Goal: Information Seeking & Learning: Learn about a topic

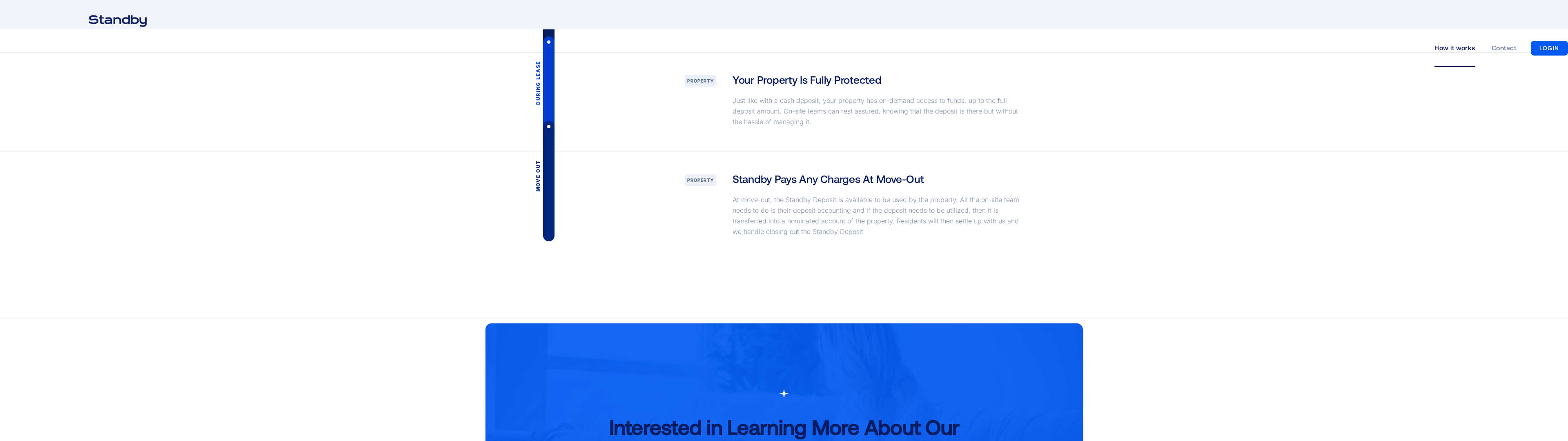
scroll to position [1607, 0]
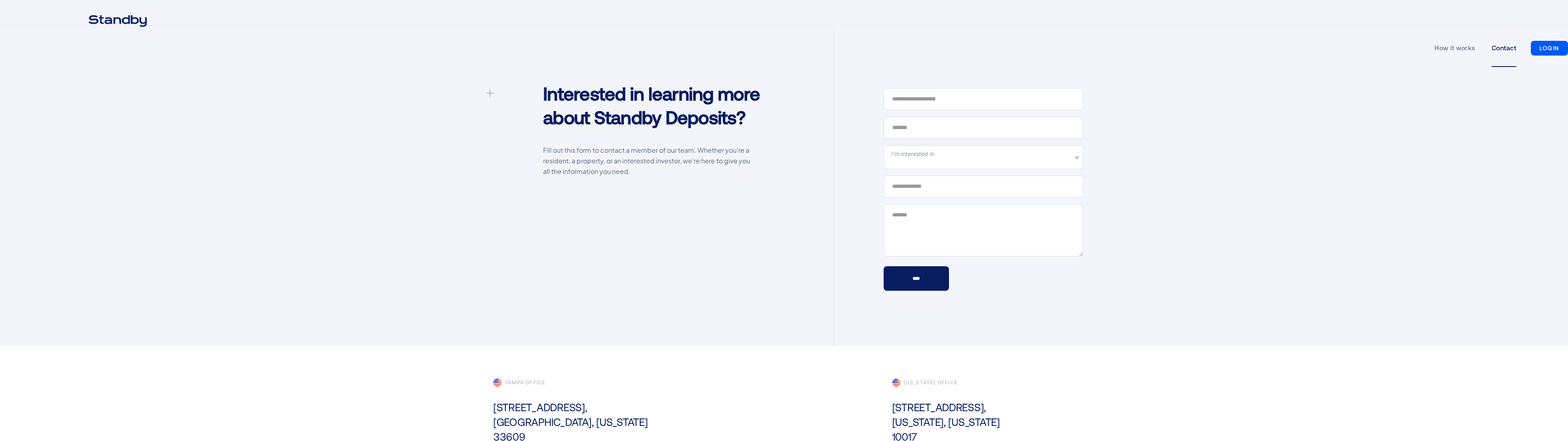
scroll to position [243, 0]
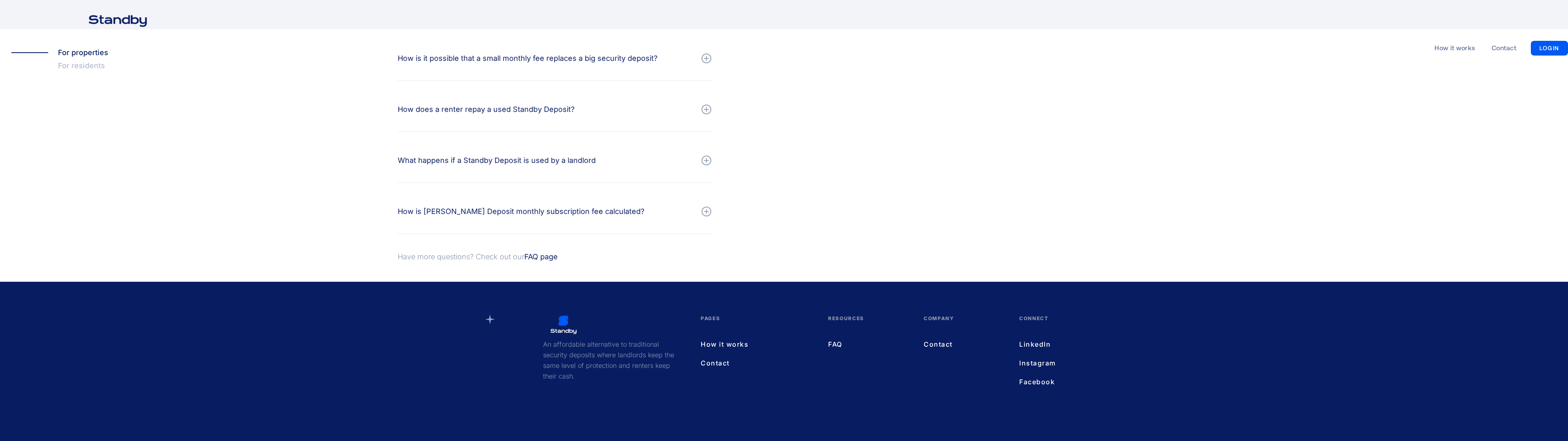
scroll to position [860, 0]
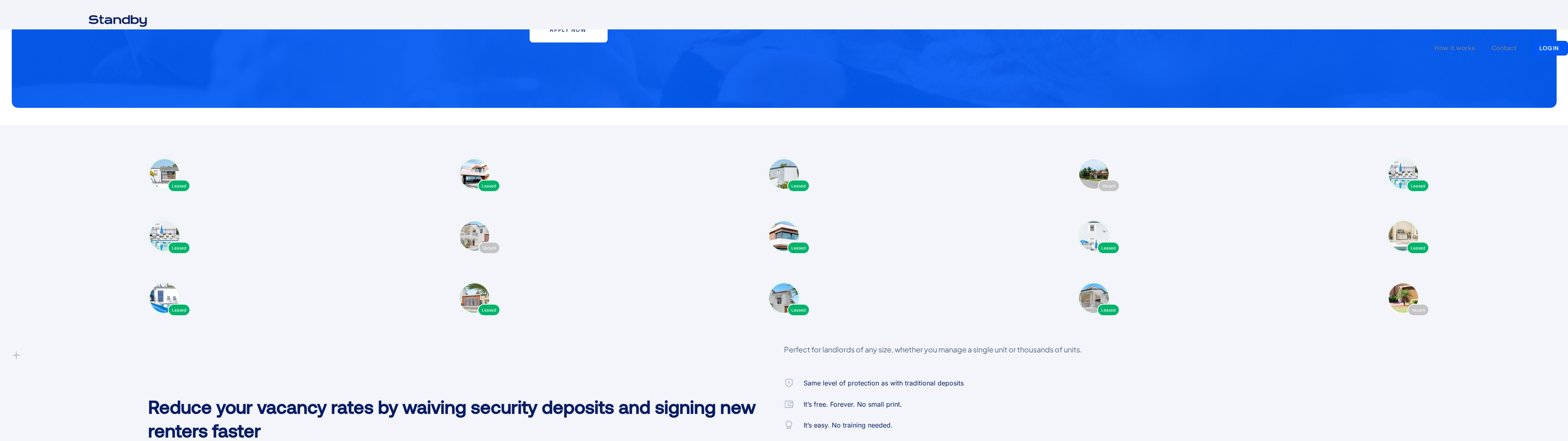
scroll to position [1499, 0]
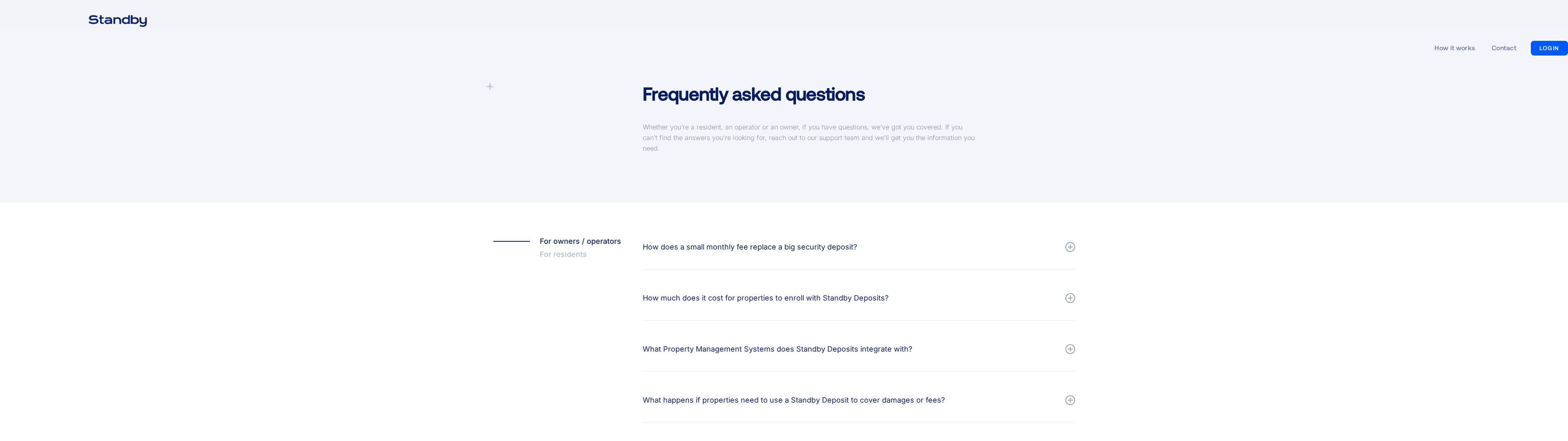
scroll to position [281, 0]
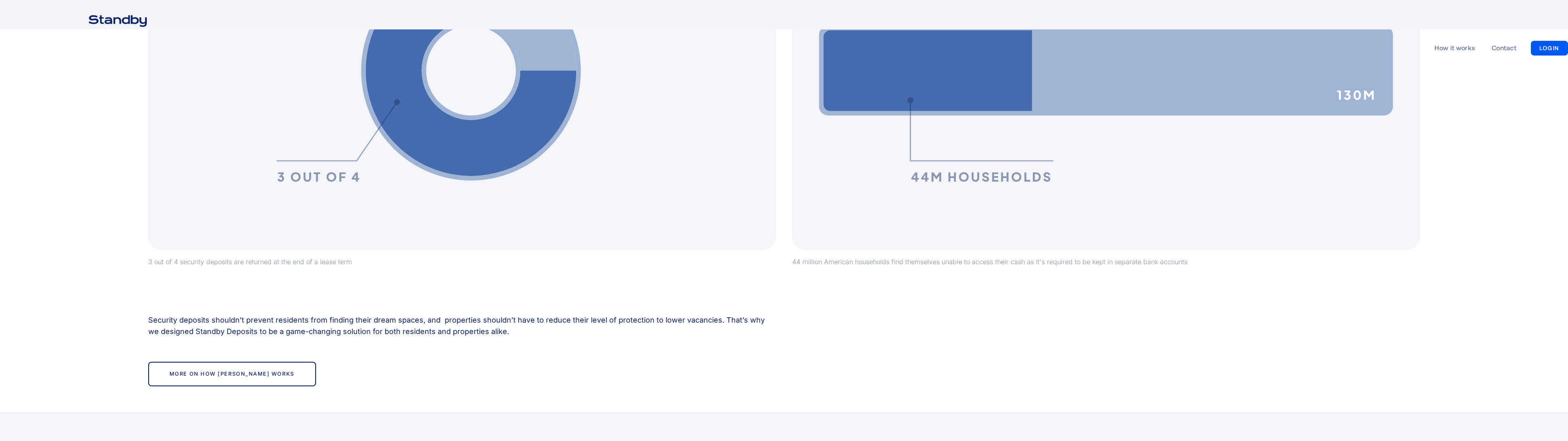
scroll to position [1607, 0]
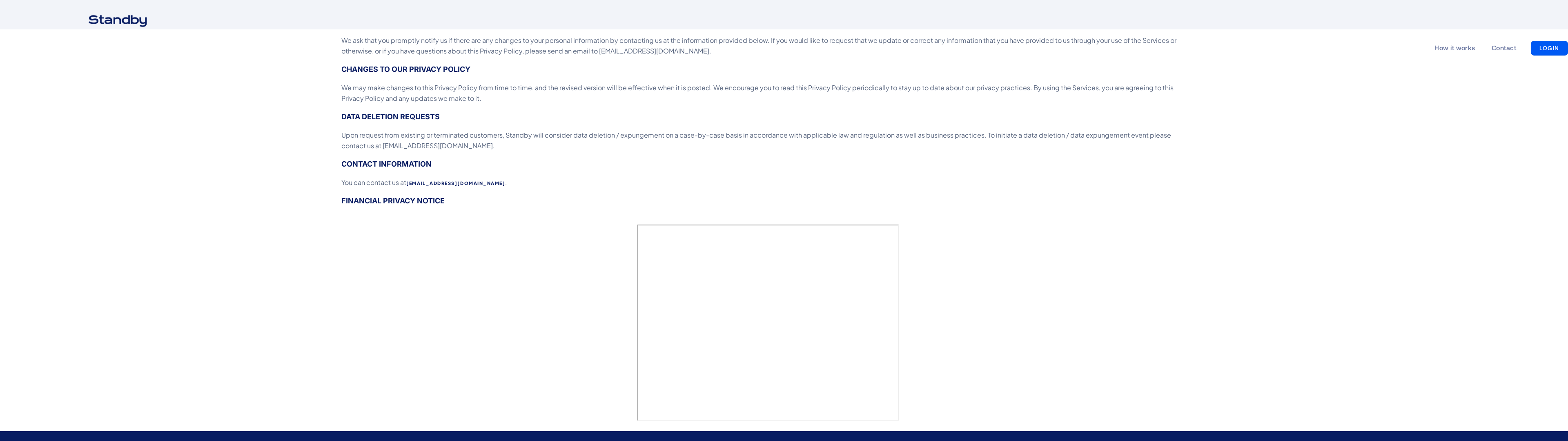
scroll to position [1394, 0]
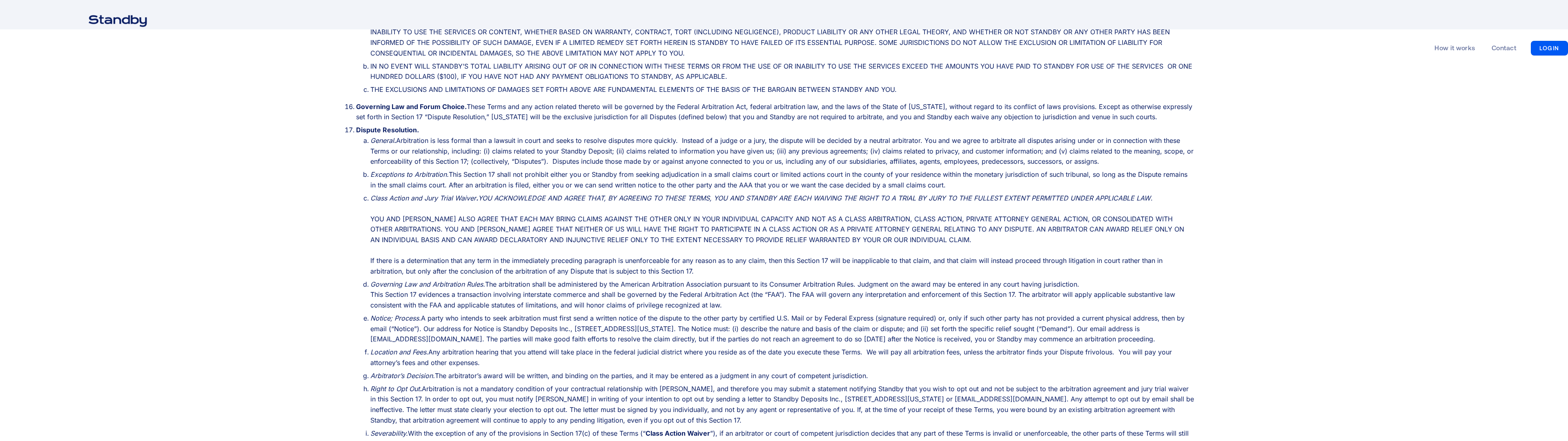
scroll to position [1534, 0]
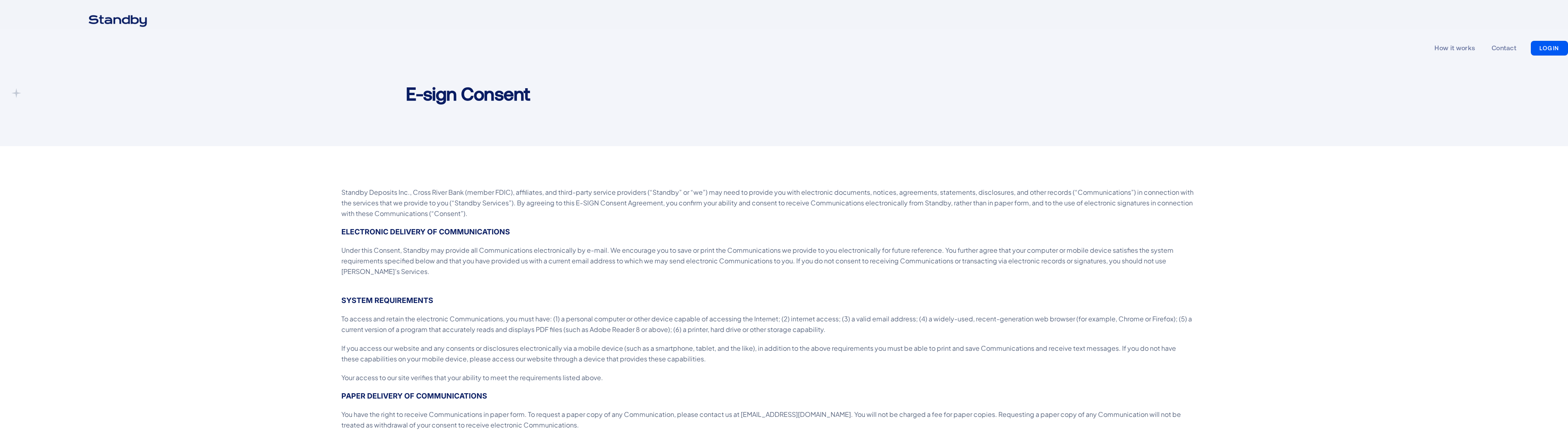
scroll to position [364, 0]
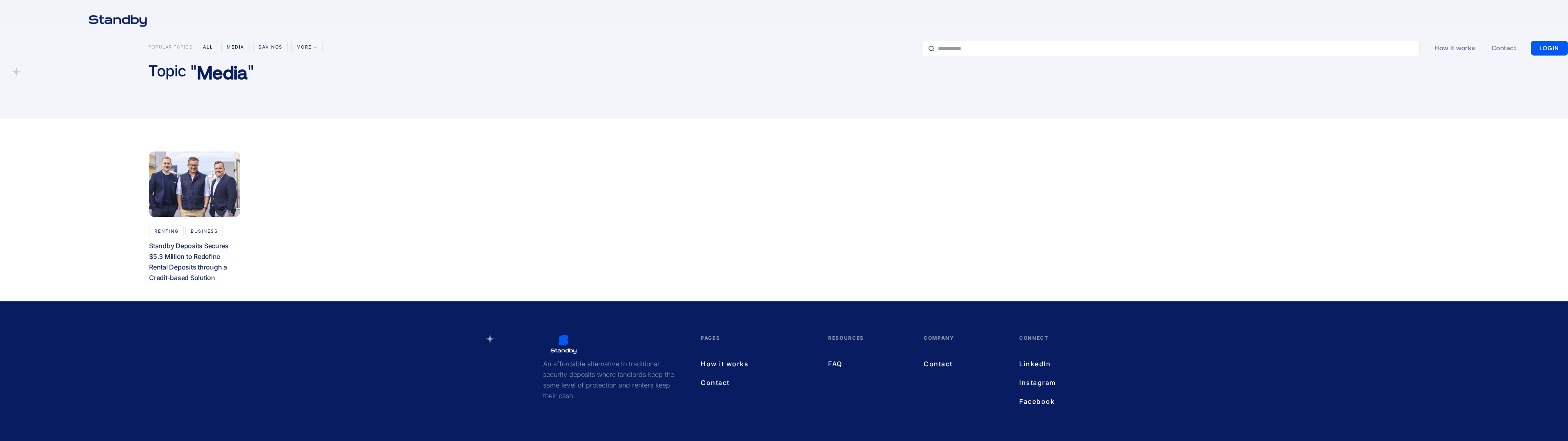
scroll to position [61, 0]
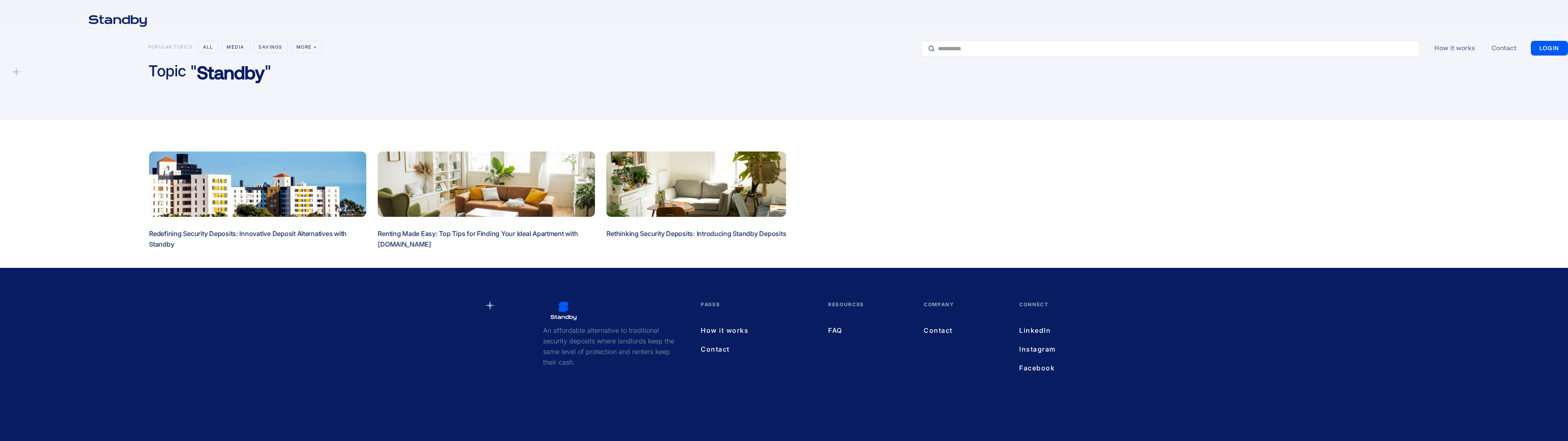
scroll to position [28, 0]
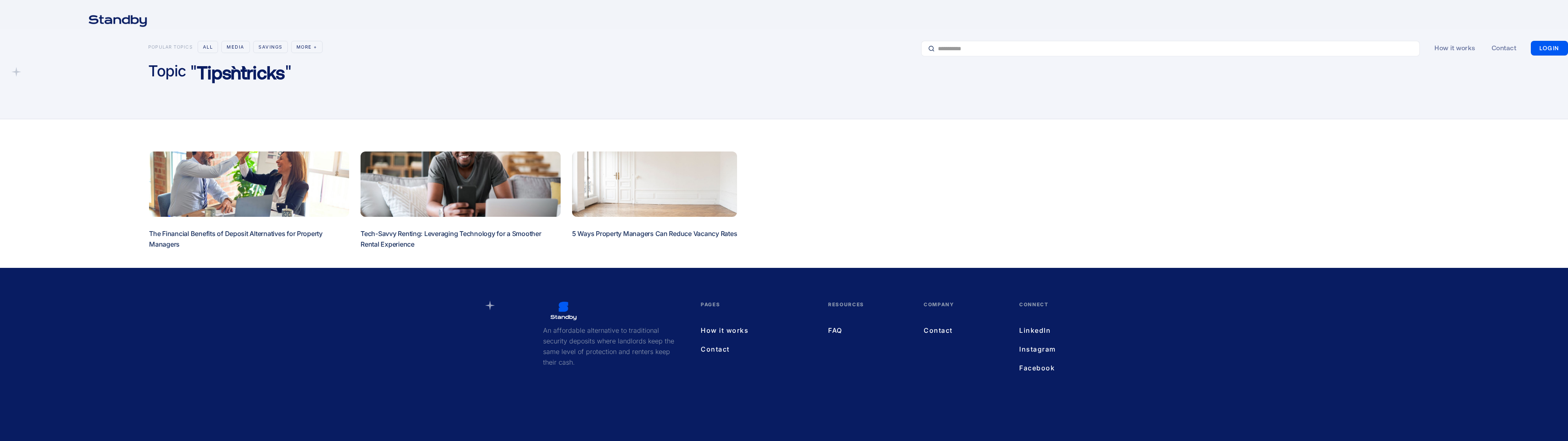
scroll to position [28, 0]
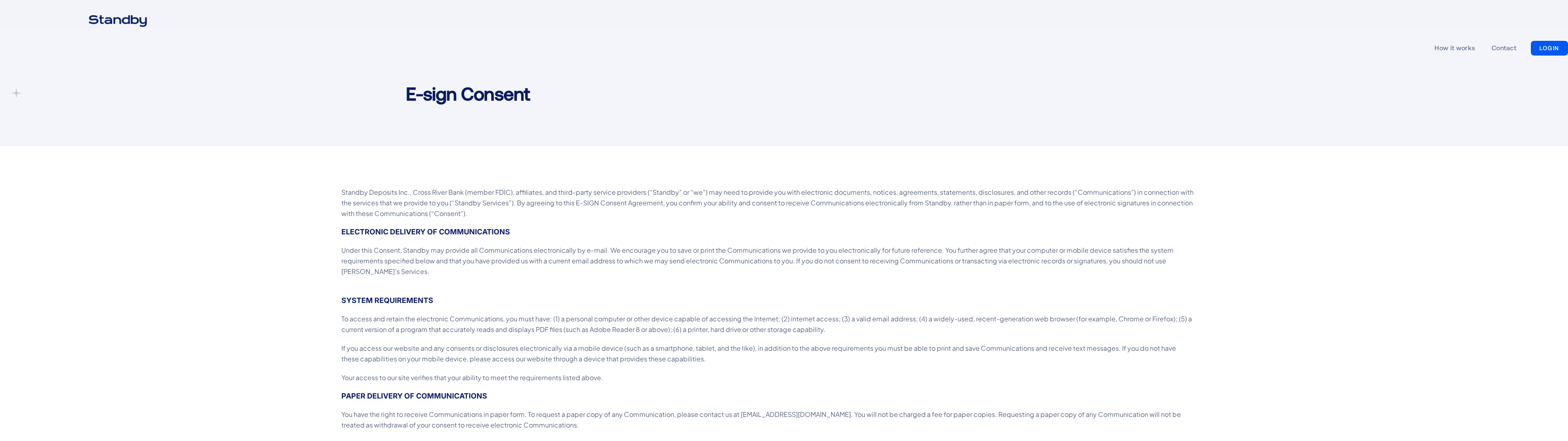
scroll to position [364, 0]
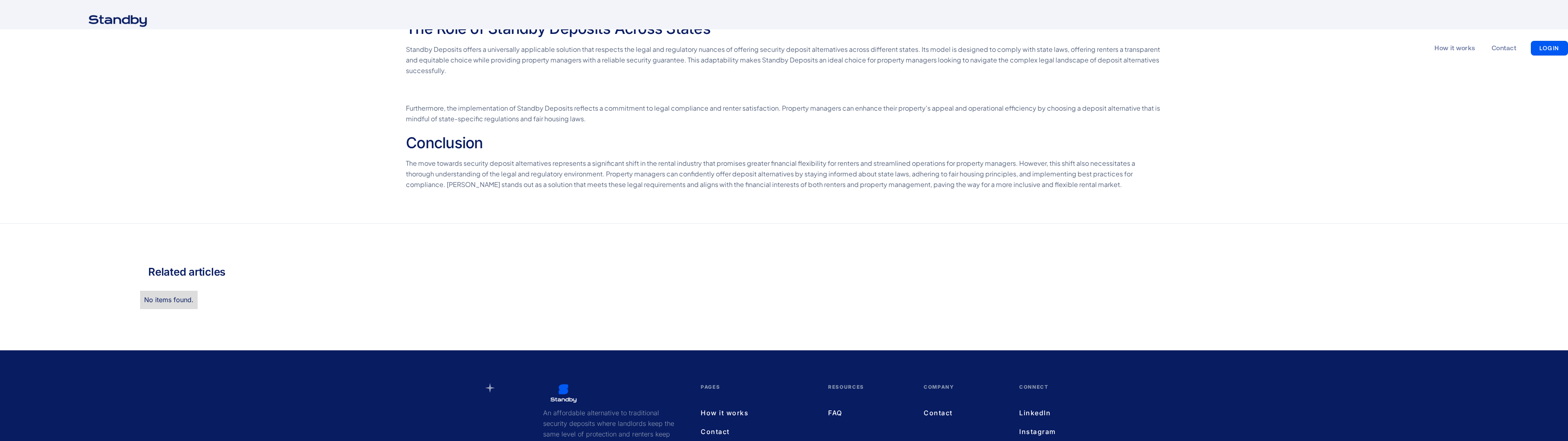
scroll to position [928, 0]
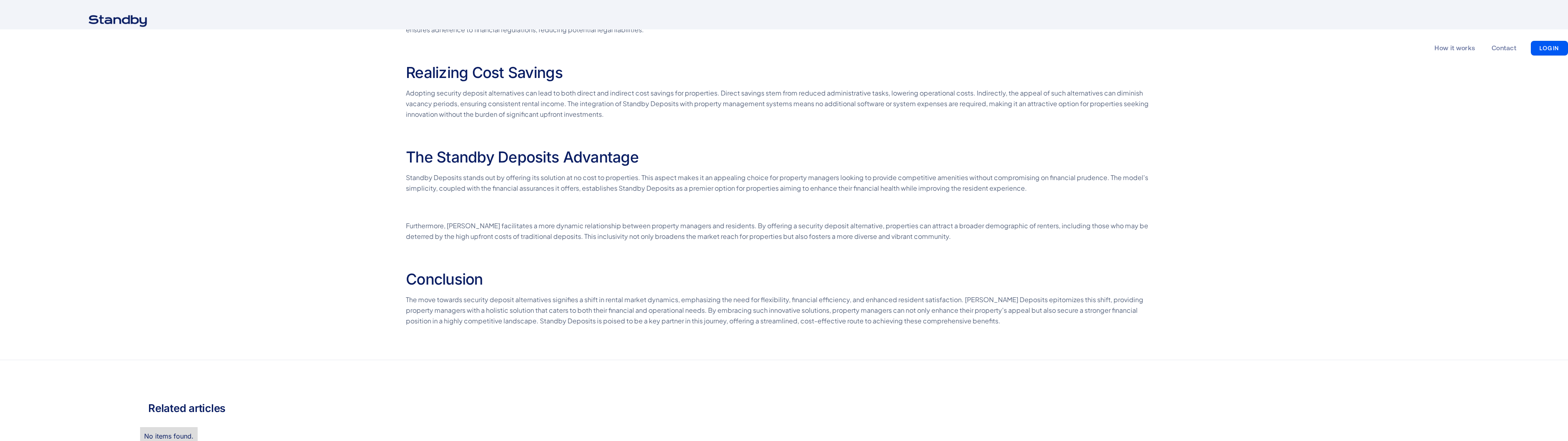
scroll to position [1065, 0]
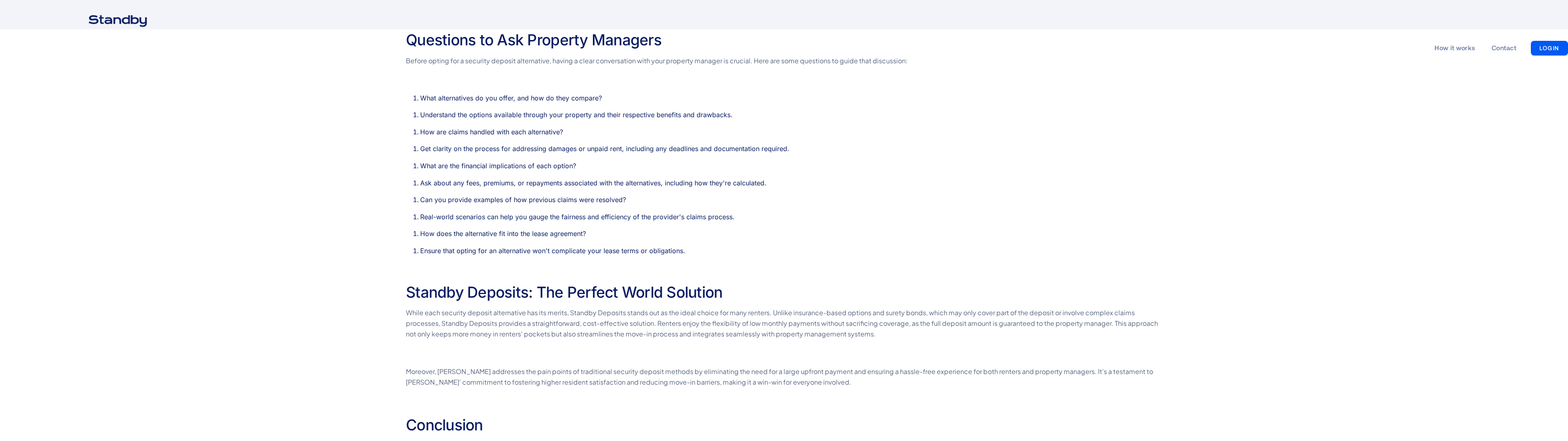
scroll to position [1211, 0]
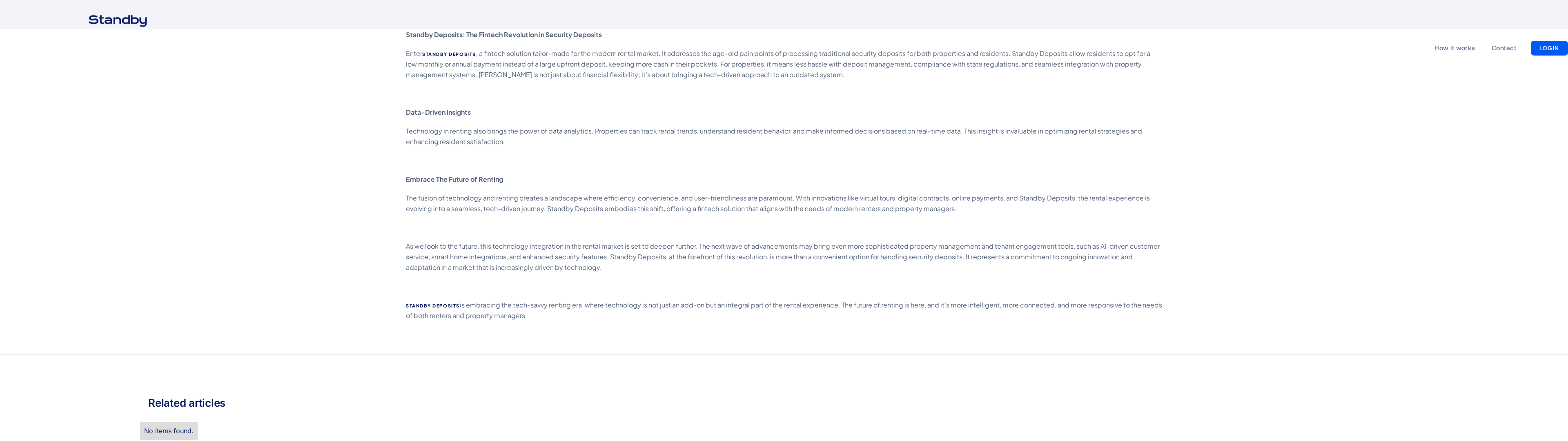
scroll to position [1059, 0]
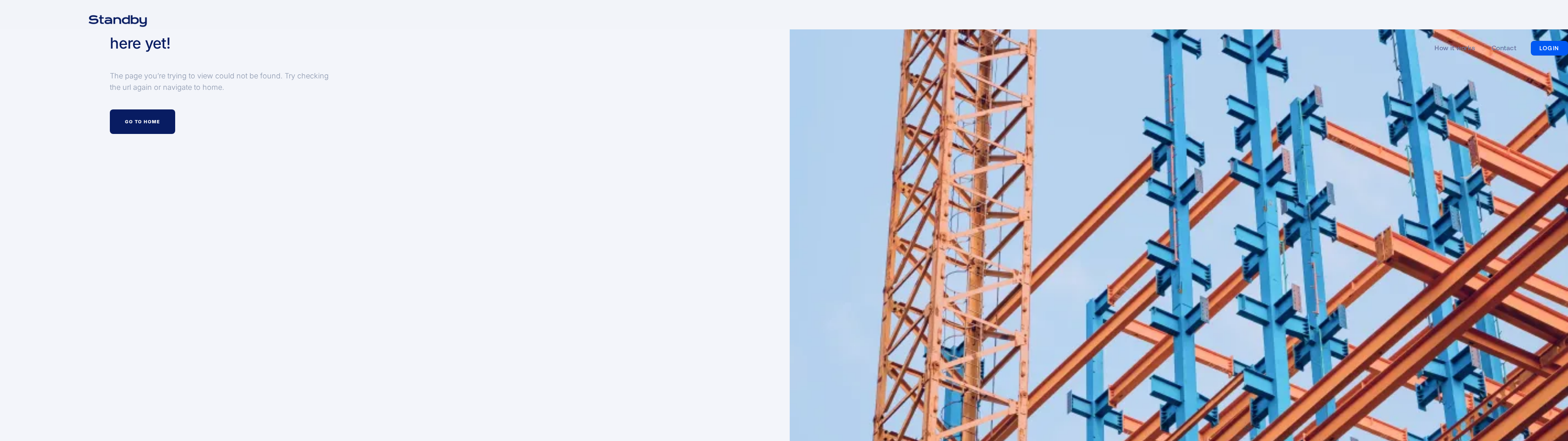
scroll to position [711, 0]
